Goal: Task Accomplishment & Management: Use online tool/utility

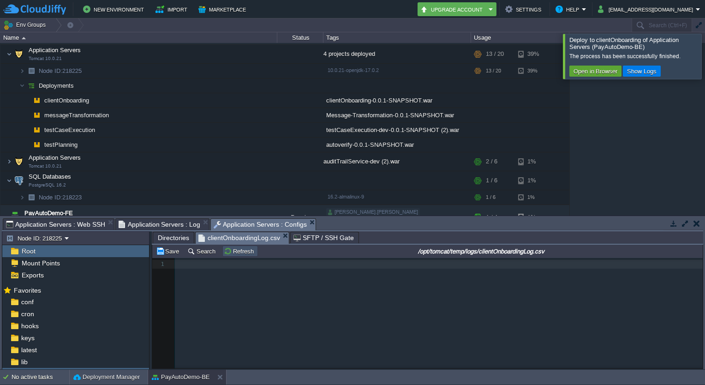
click at [227, 251] on button "Refresh" at bounding box center [240, 251] width 33 height 8
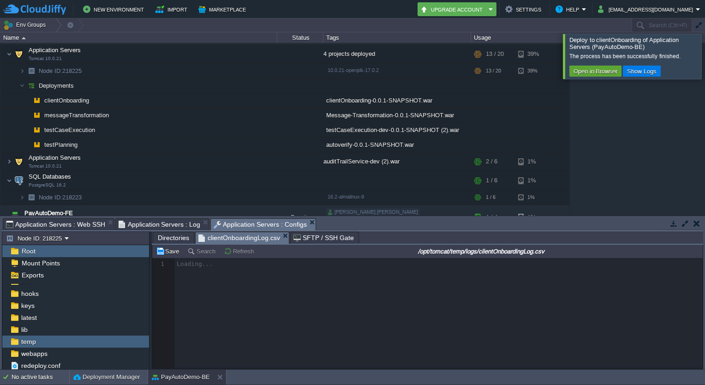
scroll to position [3, 0]
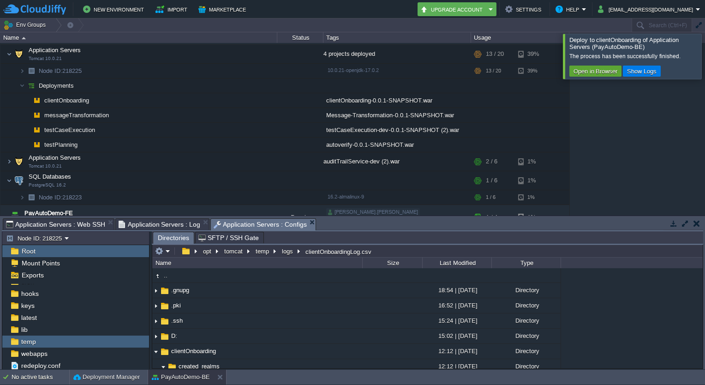
click at [704, 48] on div at bounding box center [716, 56] width 0 height 45
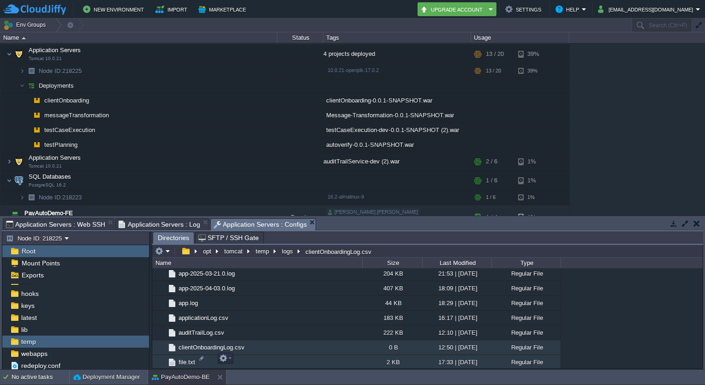
scroll to position [465, 0]
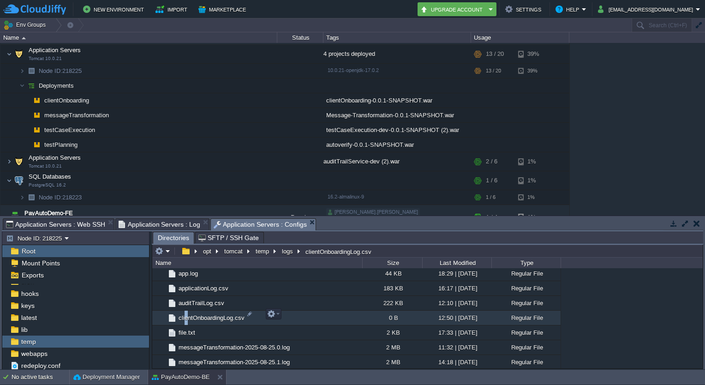
drag, startPoint x: 207, startPoint y: 313, endPoint x: 186, endPoint y: 308, distance: 21.7
click at [186, 310] on td "clientOnboardingLog.csv" at bounding box center [257, 317] width 210 height 15
drag, startPoint x: 186, startPoint y: 308, endPoint x: 275, endPoint y: 316, distance: 89.8
click at [275, 316] on em at bounding box center [273, 313] width 12 height 8
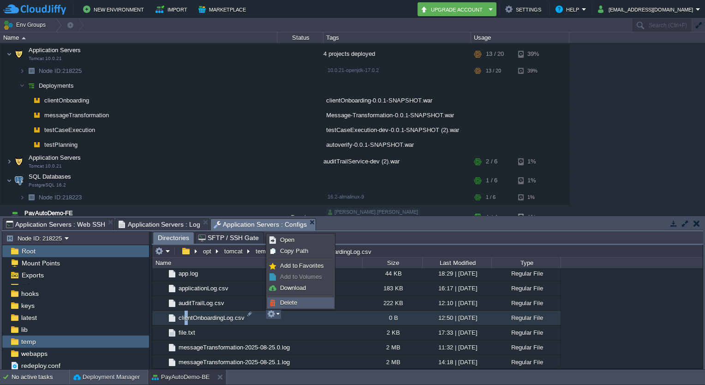
click at [286, 300] on span "Delete" at bounding box center [288, 302] width 17 height 7
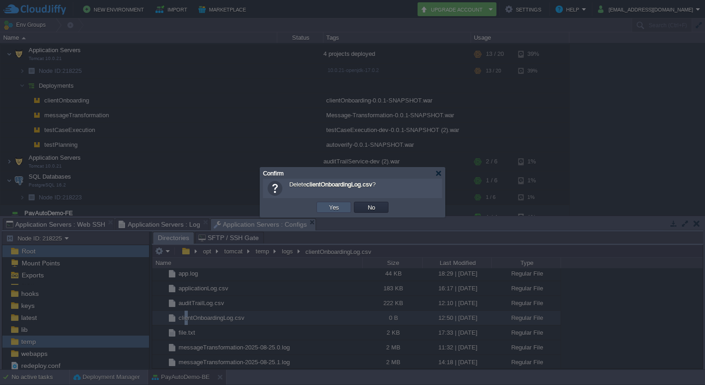
click at [336, 207] on button "Yes" at bounding box center [334, 207] width 16 height 8
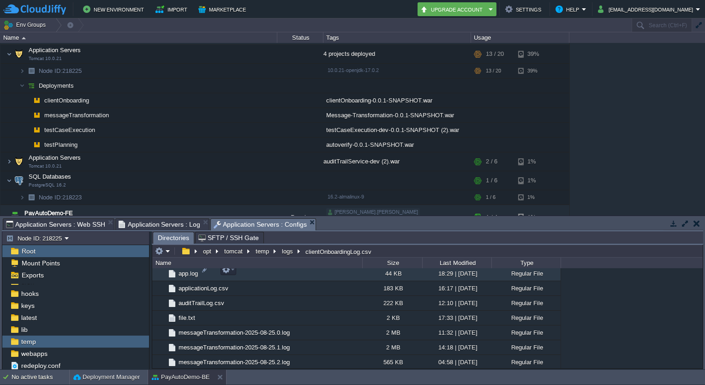
scroll to position [438, 0]
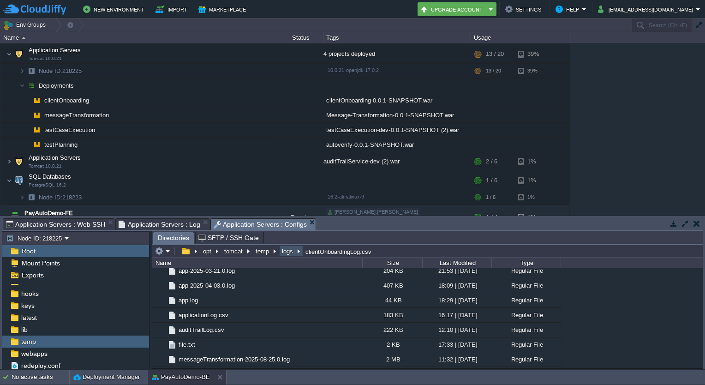
click at [282, 250] on button "logs" at bounding box center [287, 251] width 15 height 8
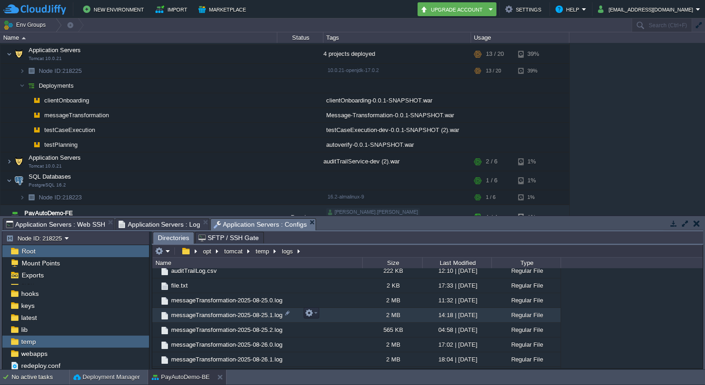
scroll to position [257, 0]
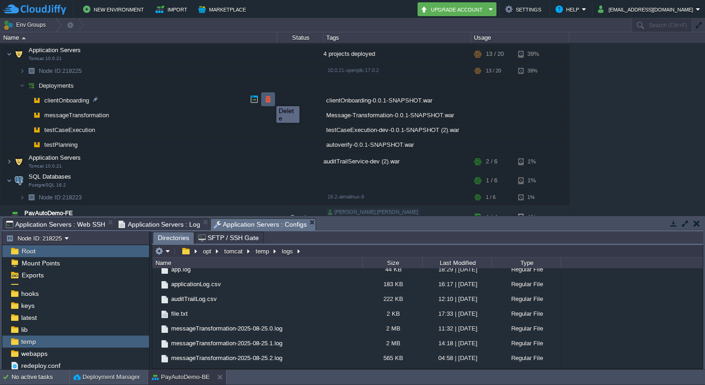
click at [269, 98] on button "button" at bounding box center [268, 99] width 8 height 8
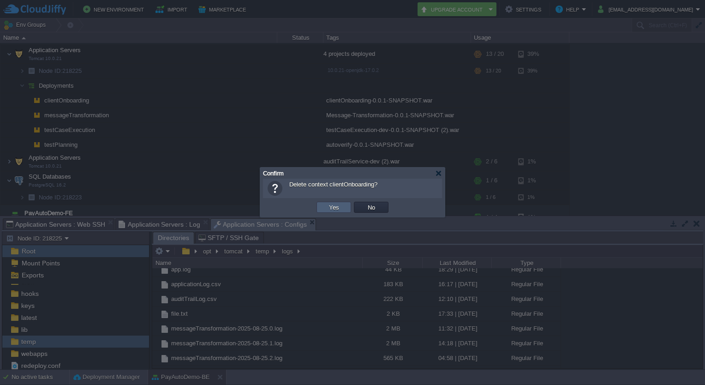
click at [332, 205] on button "Yes" at bounding box center [334, 207] width 16 height 8
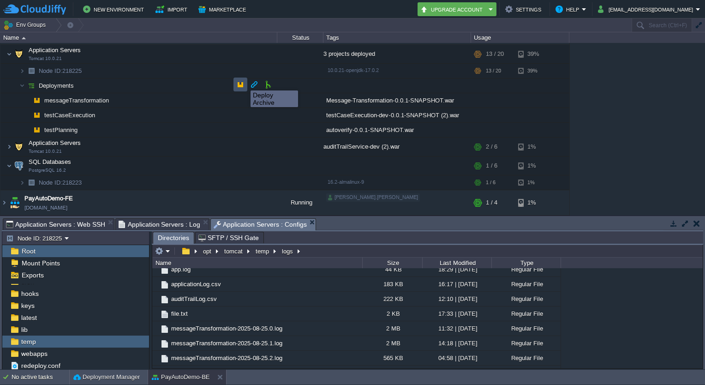
click at [244, 82] on button "button" at bounding box center [240, 84] width 8 height 8
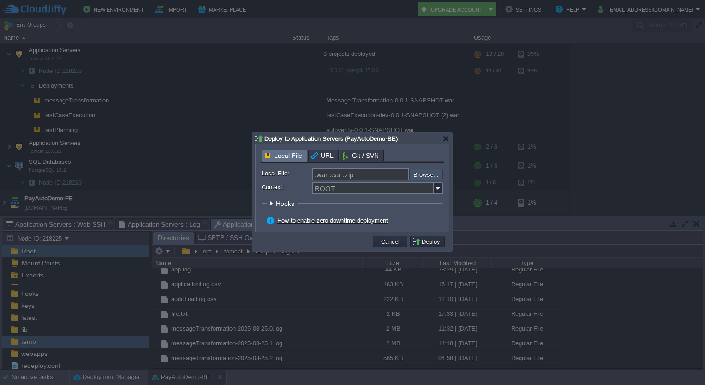
click at [421, 171] on input "file" at bounding box center [384, 174] width 117 height 11
type input "C:\fakepath\clientOnboarding-0.0.1-SNAPSHOT.war"
type input "clientOnboarding-0.0.1-SNAPSHOT.war"
click at [406, 188] on input "Context:" at bounding box center [372, 188] width 121 height 12
type input "clientOnboarding"
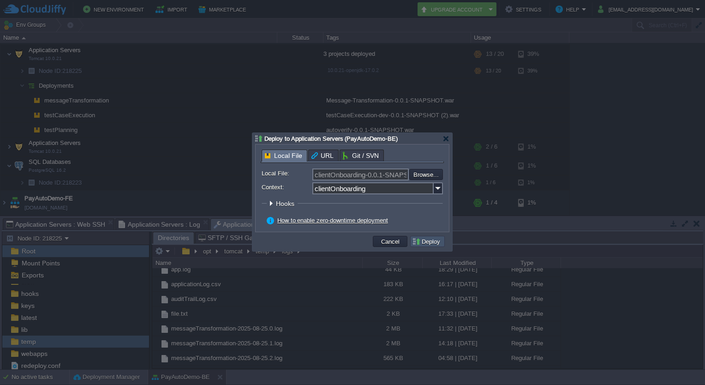
click at [434, 244] on button "Deploy" at bounding box center [427, 241] width 31 height 8
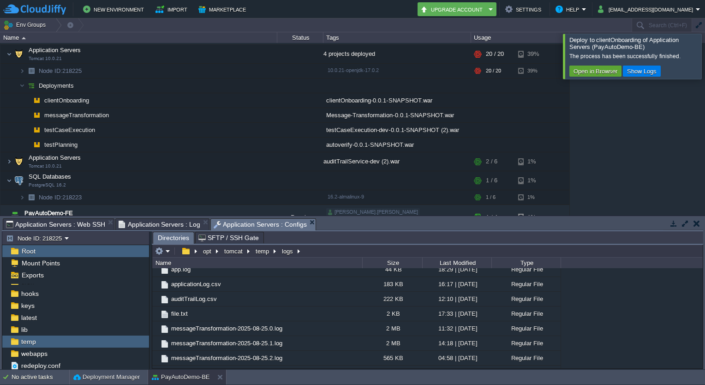
click at [704, 54] on div at bounding box center [716, 56] width 0 height 45
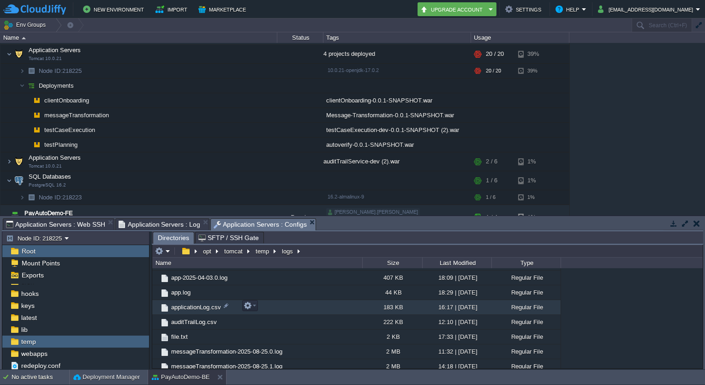
scroll to position [238, 0]
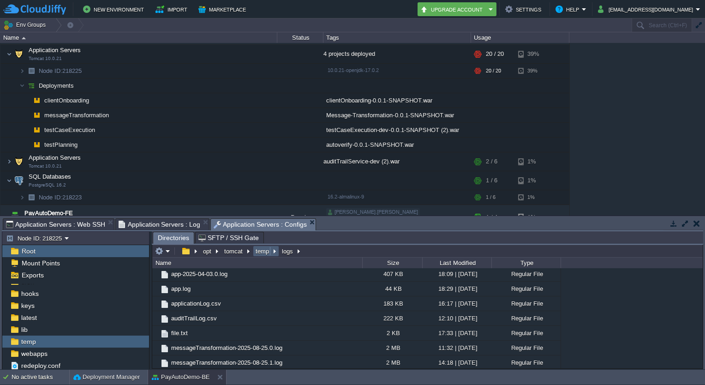
click at [264, 254] on button "temp" at bounding box center [262, 251] width 17 height 8
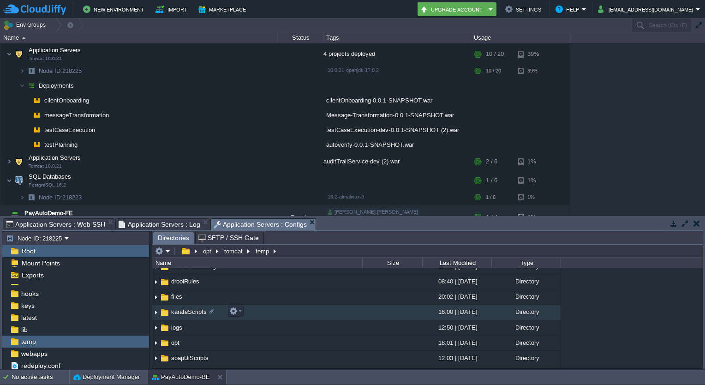
scroll to position [84, 0]
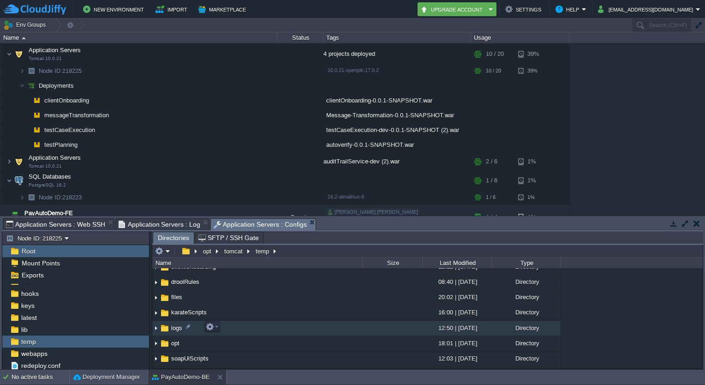
click at [176, 324] on span "logs" at bounding box center [177, 328] width 14 height 8
click at [177, 325] on span "logs" at bounding box center [177, 328] width 14 height 8
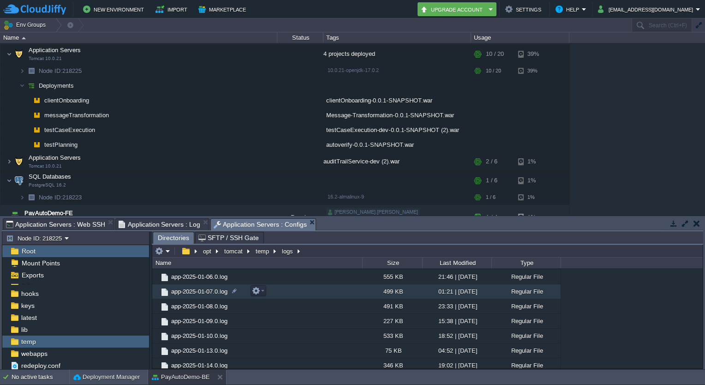
scroll to position [0, 0]
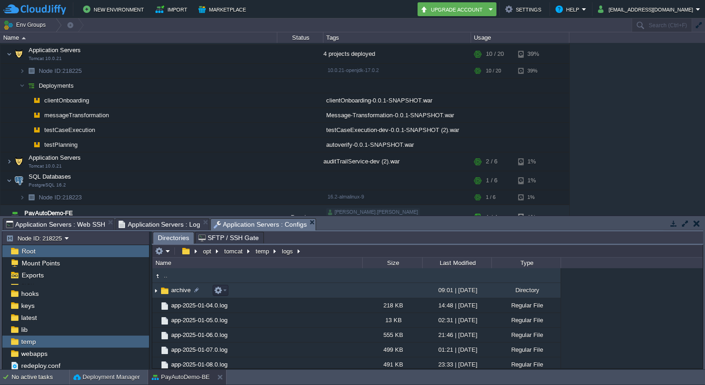
click at [155, 290] on img at bounding box center [155, 290] width 7 height 14
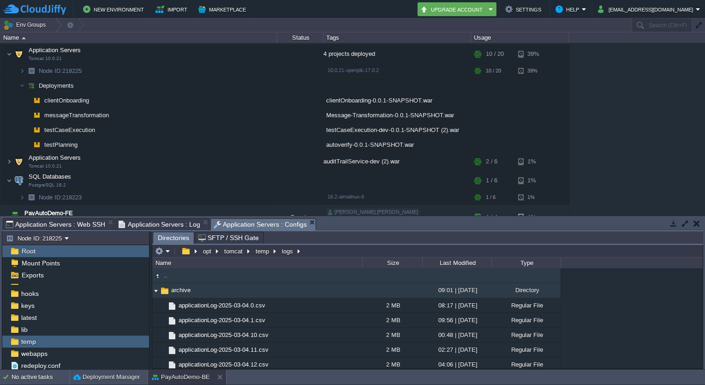
click at [155, 290] on img at bounding box center [155, 290] width 7 height 14
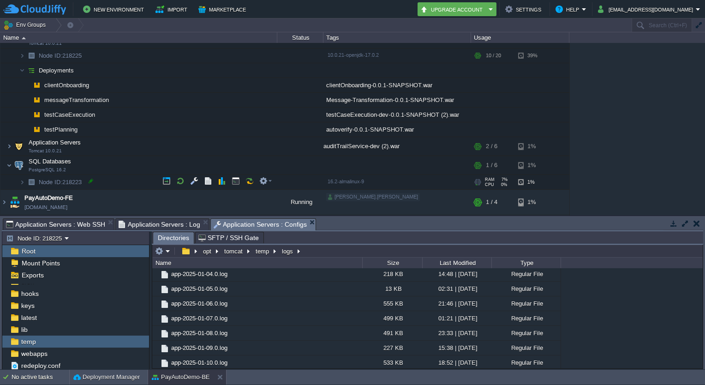
scroll to position [171, 0]
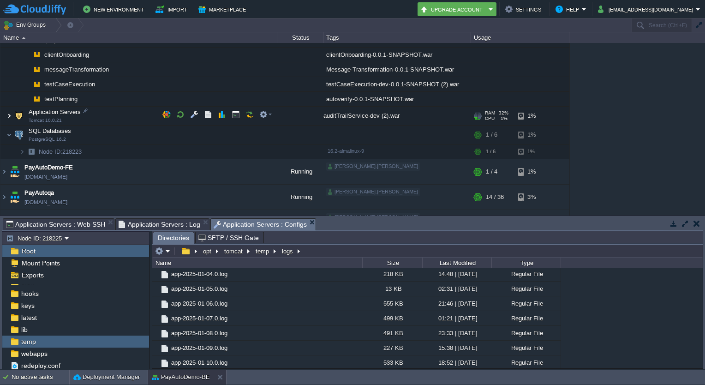
click at [11, 114] on img at bounding box center [9, 116] width 6 height 18
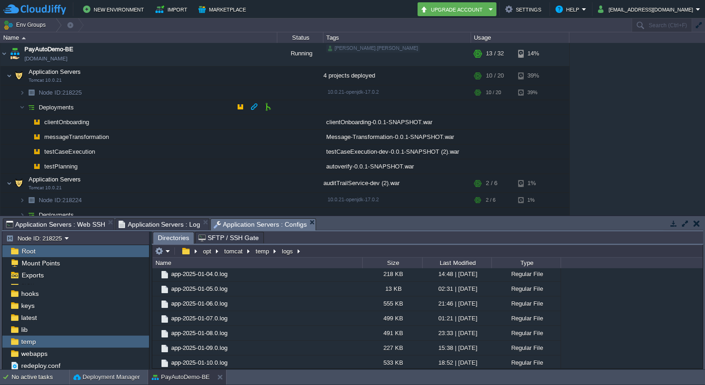
scroll to position [103, 0]
click at [238, 95] on button "button" at bounding box center [236, 92] width 8 height 8
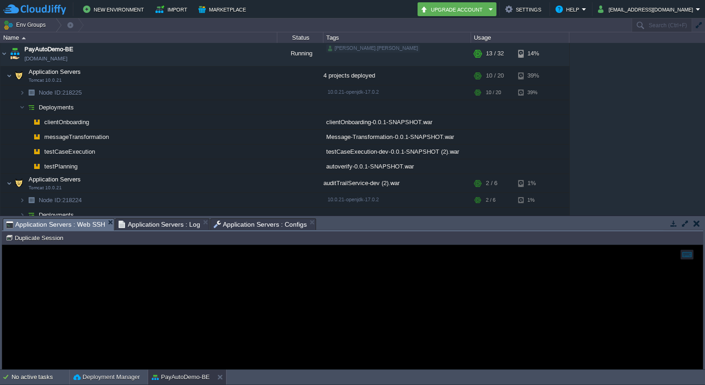
drag, startPoint x: 67, startPoint y: 276, endPoint x: 149, endPoint y: 276, distance: 81.6
click at [149, 276] on div at bounding box center [352, 307] width 700 height 124
drag, startPoint x: 149, startPoint y: 276, endPoint x: 54, endPoint y: 238, distance: 101.8
click at [54, 245] on html "Copy: Ctrl + Shift + C Paste: Ctrl + V Settings: Ctrl + Shift + Alt" at bounding box center [352, 245] width 700 height 0
drag, startPoint x: 52, startPoint y: -6, endPoint x: 54, endPoint y: 239, distance: 245.4
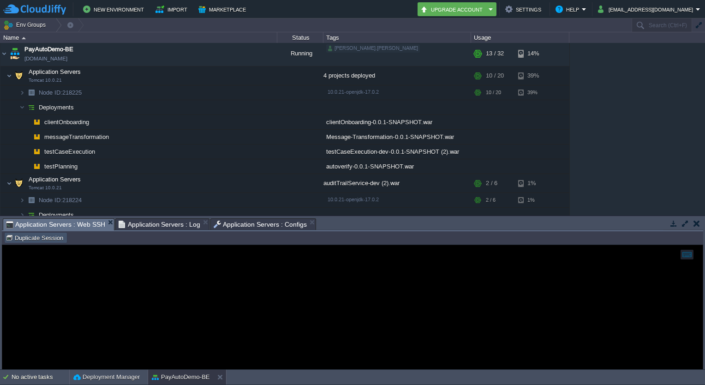
click at [54, 239] on button "Duplicate Session" at bounding box center [36, 237] width 60 height 8
click at [97, 223] on span "Application Servers : Web SSH" at bounding box center [55, 225] width 99 height 12
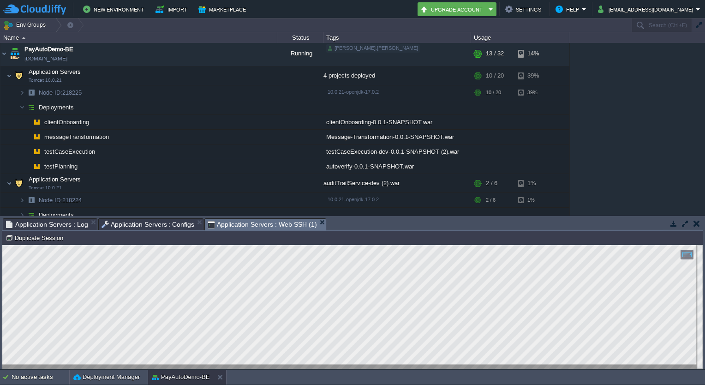
scroll to position [0, 0]
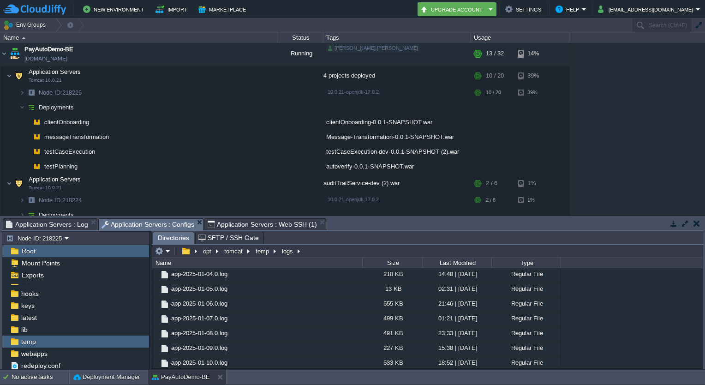
click at [158, 222] on span "Application Servers : Configs" at bounding box center [147, 225] width 93 height 12
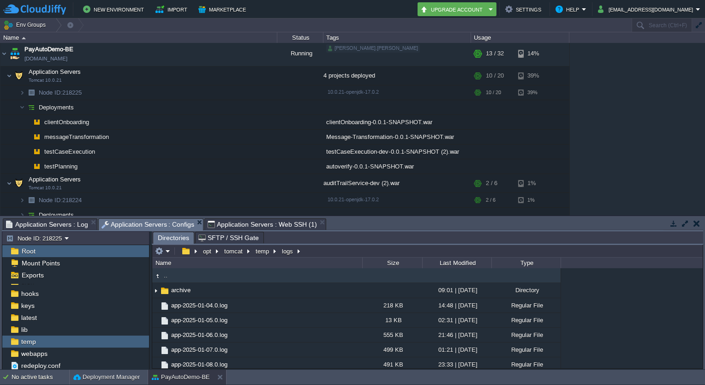
drag, startPoint x: 249, startPoint y: 296, endPoint x: 208, endPoint y: 263, distance: 52.1
click at [208, 263] on div "Name" at bounding box center [257, 262] width 209 height 11
click at [24, 331] on span "lib" at bounding box center [24, 329] width 10 height 8
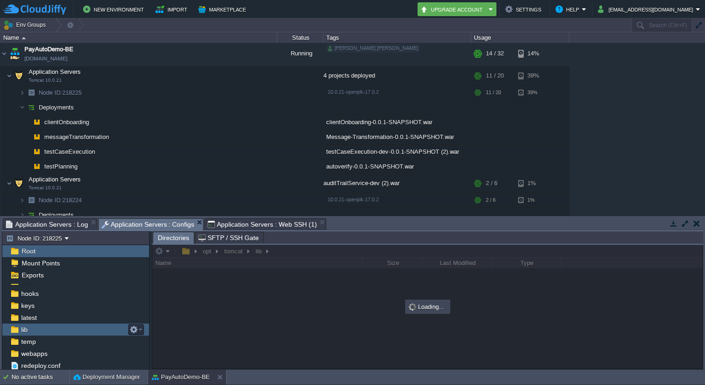
click at [24, 331] on span "lib" at bounding box center [24, 329] width 10 height 8
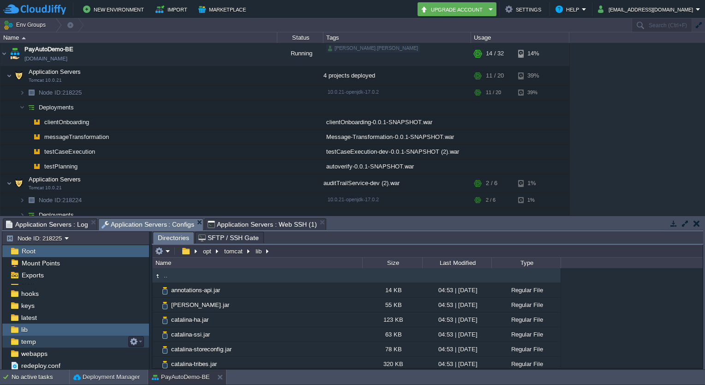
click at [32, 338] on span "temp" at bounding box center [28, 341] width 18 height 8
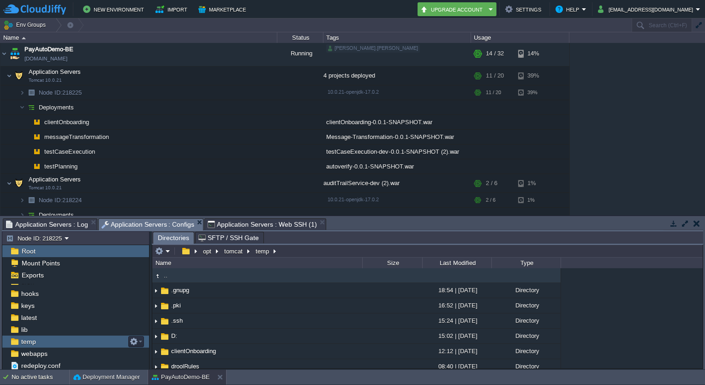
click at [32, 338] on span "temp" at bounding box center [28, 341] width 18 height 8
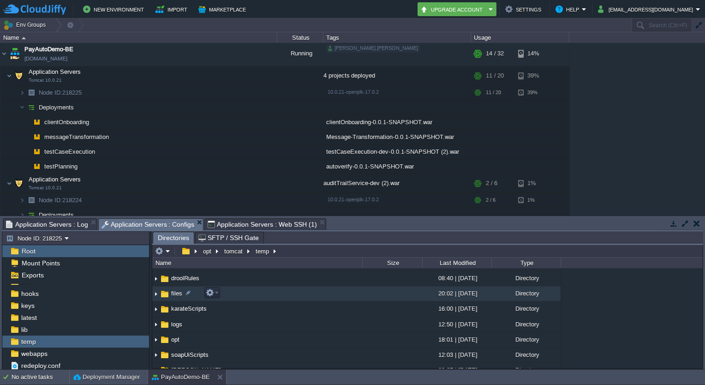
scroll to position [105, 0]
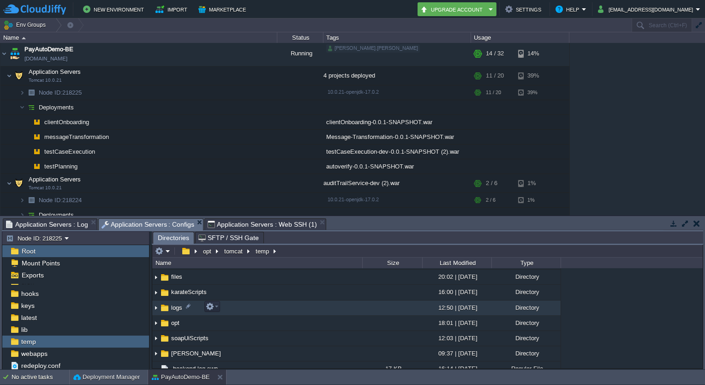
click at [170, 308] on span "logs" at bounding box center [177, 308] width 14 height 8
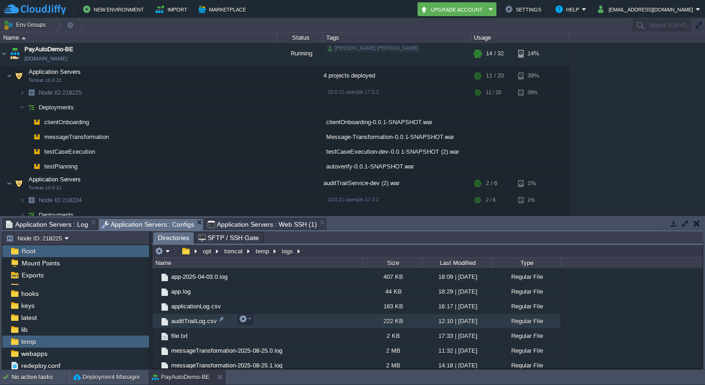
scroll to position [233, 0]
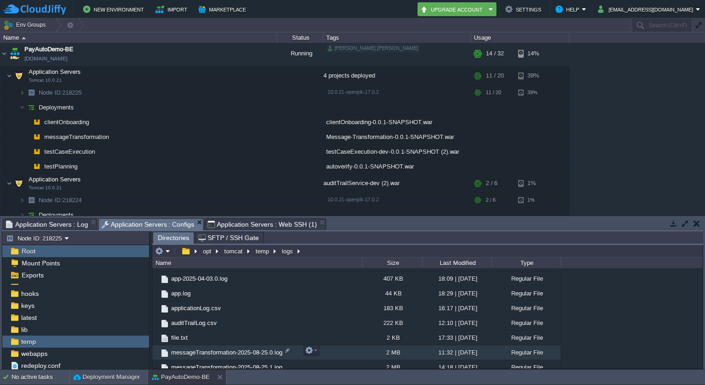
click at [232, 348] on span "messageTransformation-2025-08-25.0.log" at bounding box center [227, 352] width 114 height 8
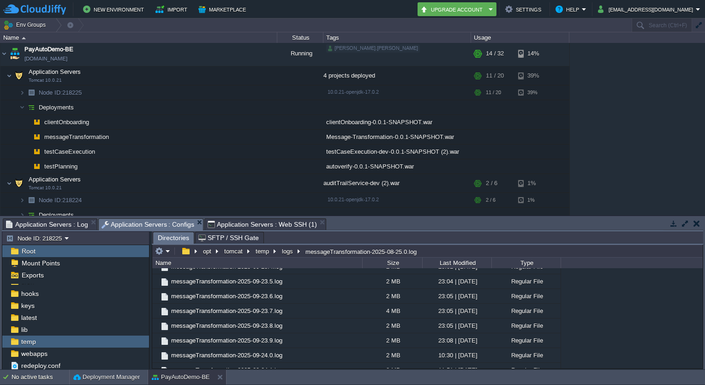
scroll to position [1440, 0]
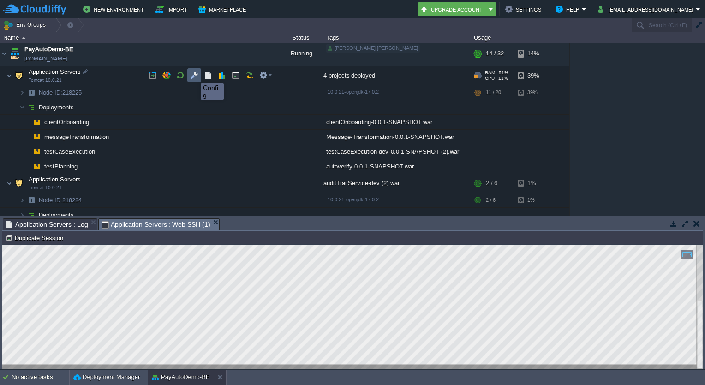
click at [194, 75] on button "button" at bounding box center [194, 75] width 8 height 8
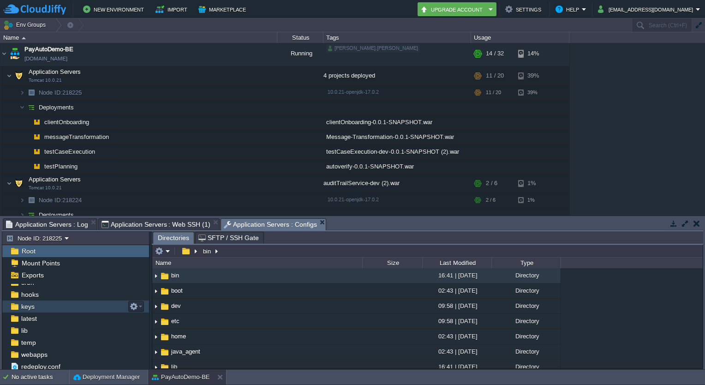
scroll to position [31, 0]
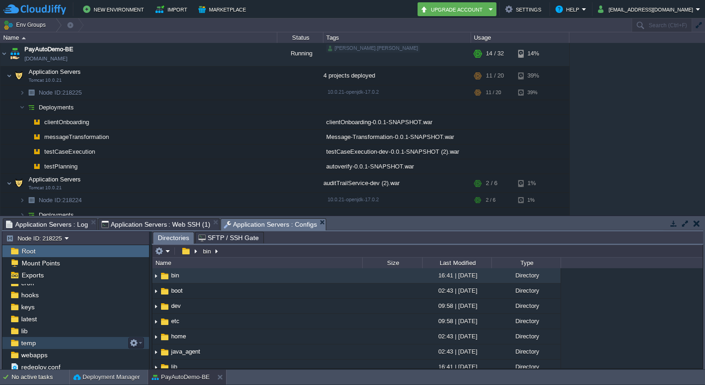
click at [40, 343] on div "temp" at bounding box center [75, 343] width 147 height 12
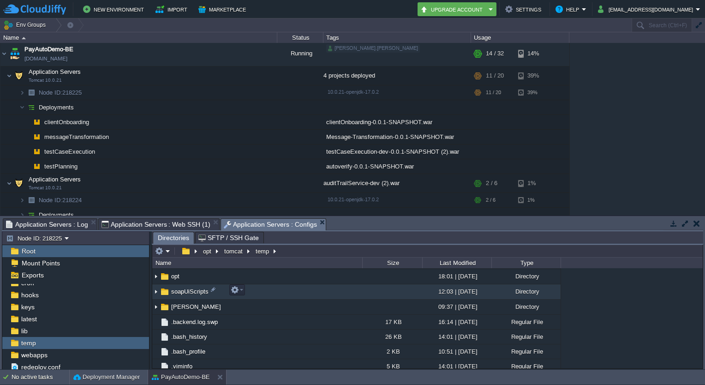
scroll to position [121, 0]
click at [174, 292] on span "logs" at bounding box center [177, 291] width 14 height 8
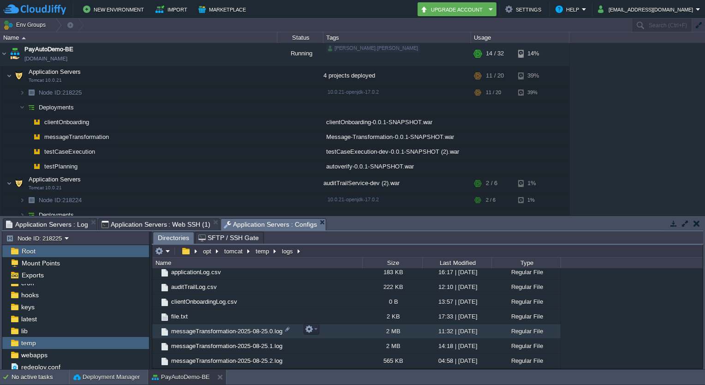
scroll to position [269, 0]
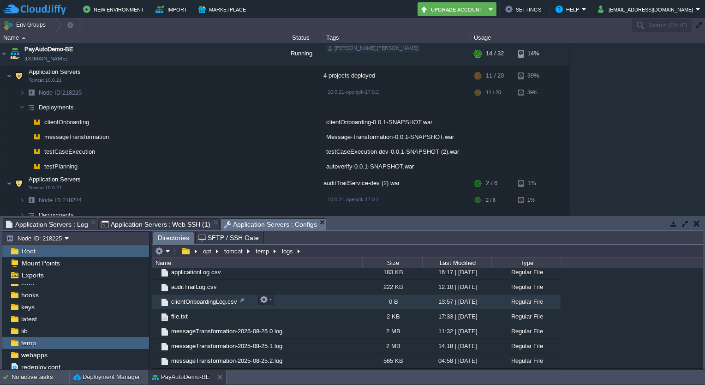
click at [219, 300] on span "clientOnboardingLog.csv" at bounding box center [204, 302] width 69 height 8
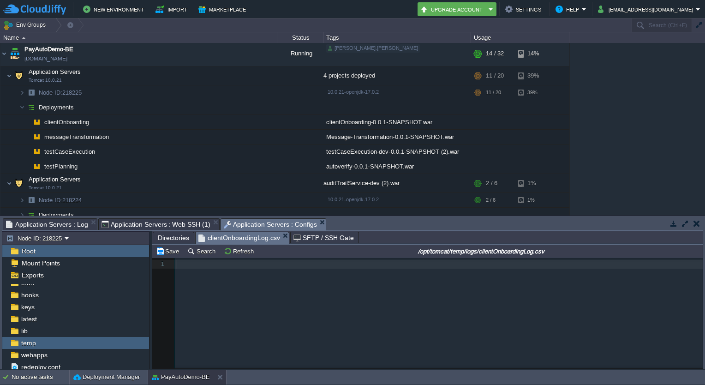
scroll to position [3, 0]
click at [250, 120] on button "button" at bounding box center [254, 121] width 8 height 8
click at [236, 246] on td "Refresh" at bounding box center [240, 250] width 36 height 11
click at [251, 121] on button "button" at bounding box center [254, 121] width 8 height 8
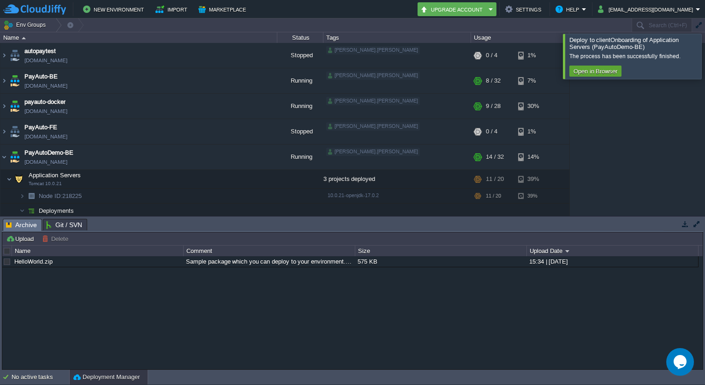
scroll to position [37, 0]
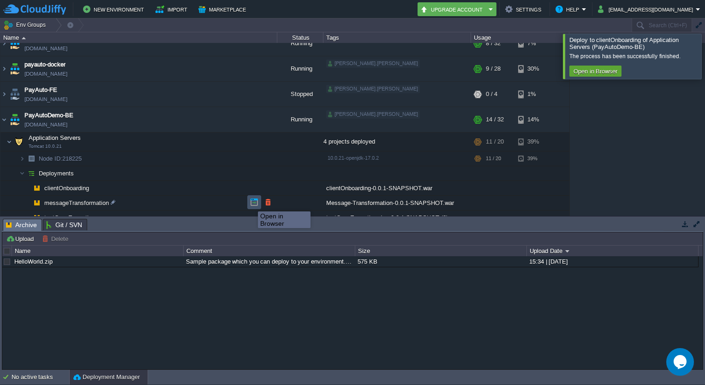
click at [251, 203] on button "button" at bounding box center [254, 202] width 8 height 8
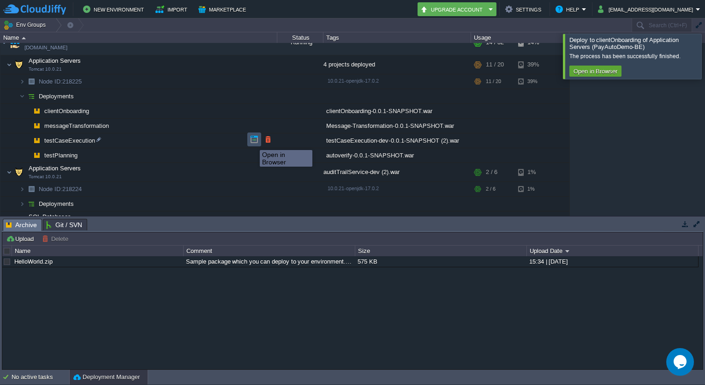
click at [253, 143] on button "button" at bounding box center [254, 139] width 8 height 8
click at [93, 113] on div at bounding box center [95, 110] width 8 height 8
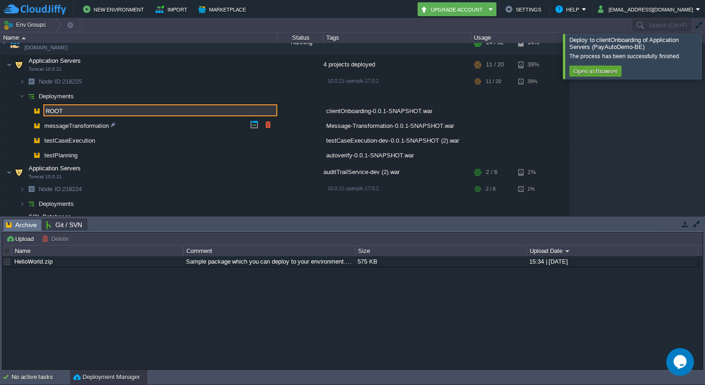
type input "ROOT"
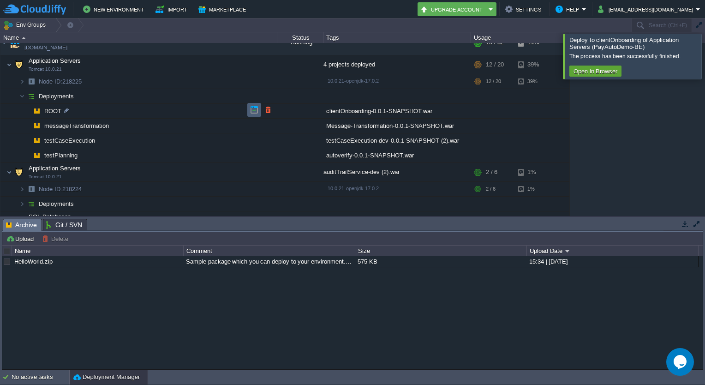
click at [249, 111] on td at bounding box center [254, 110] width 14 height 14
